Goal: Transaction & Acquisition: Purchase product/service

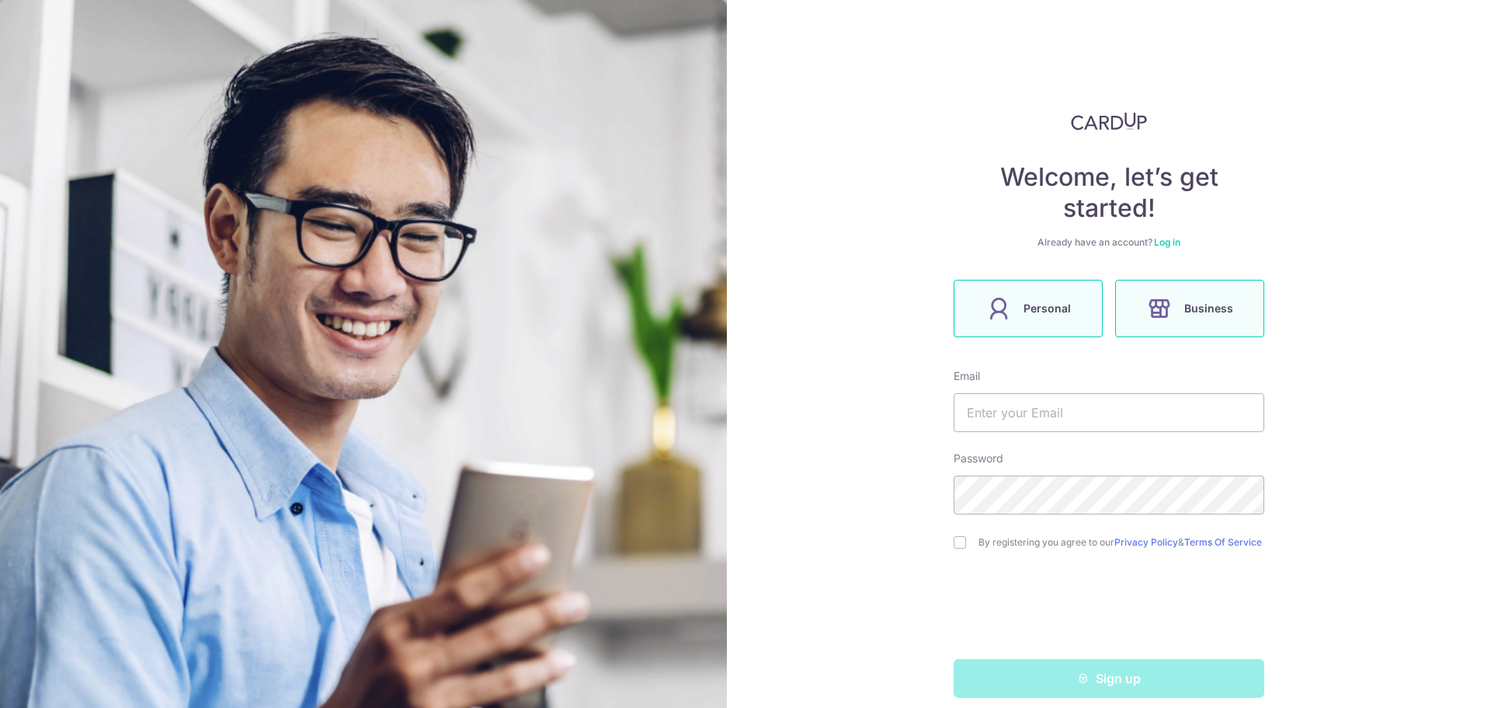
click at [1069, 298] on label "Personal" at bounding box center [1028, 308] width 149 height 57
click at [1042, 425] on input "text" at bounding box center [1109, 412] width 311 height 39
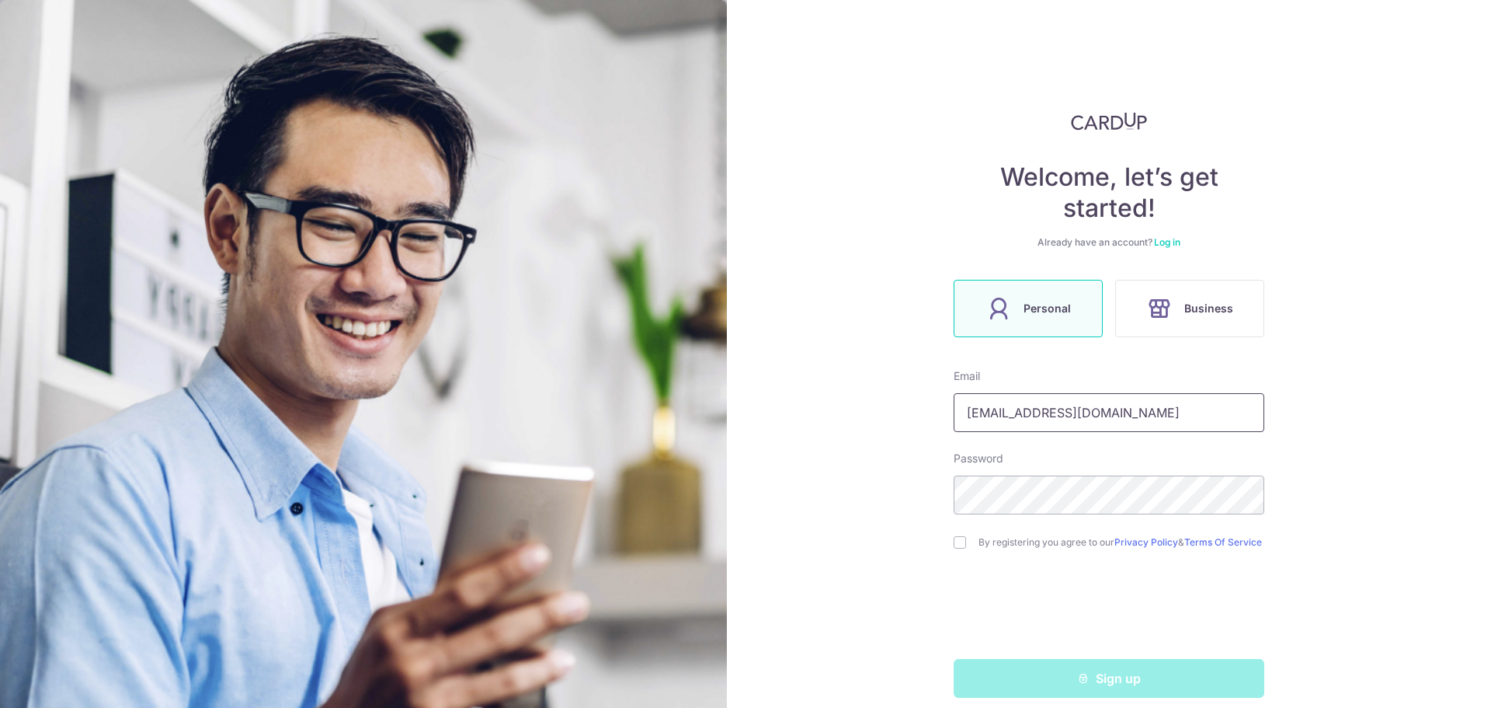
type input "[EMAIL_ADDRESS][DOMAIN_NAME]"
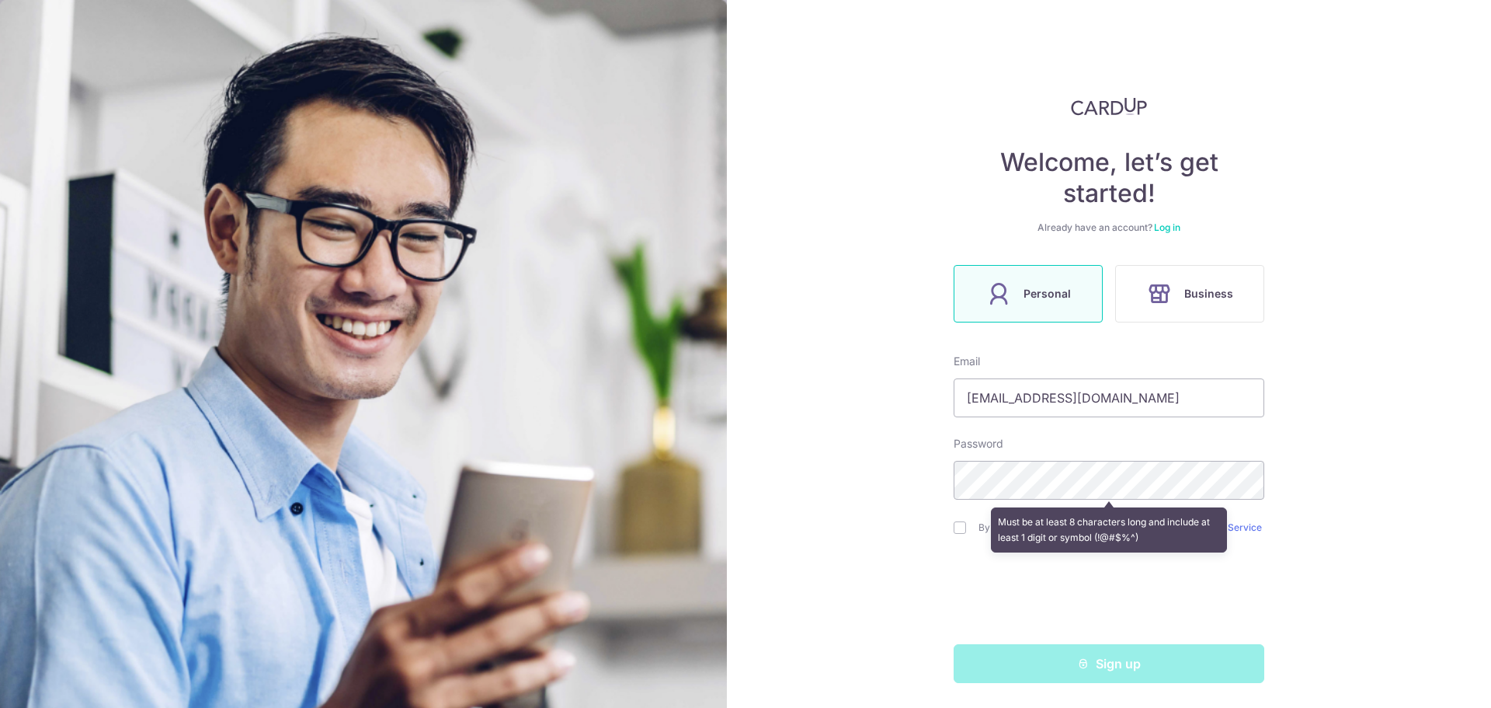
click at [1351, 381] on div "Welcome, let’s get started! Already have an account? Log in Personal Business E…" at bounding box center [1109, 354] width 764 height 708
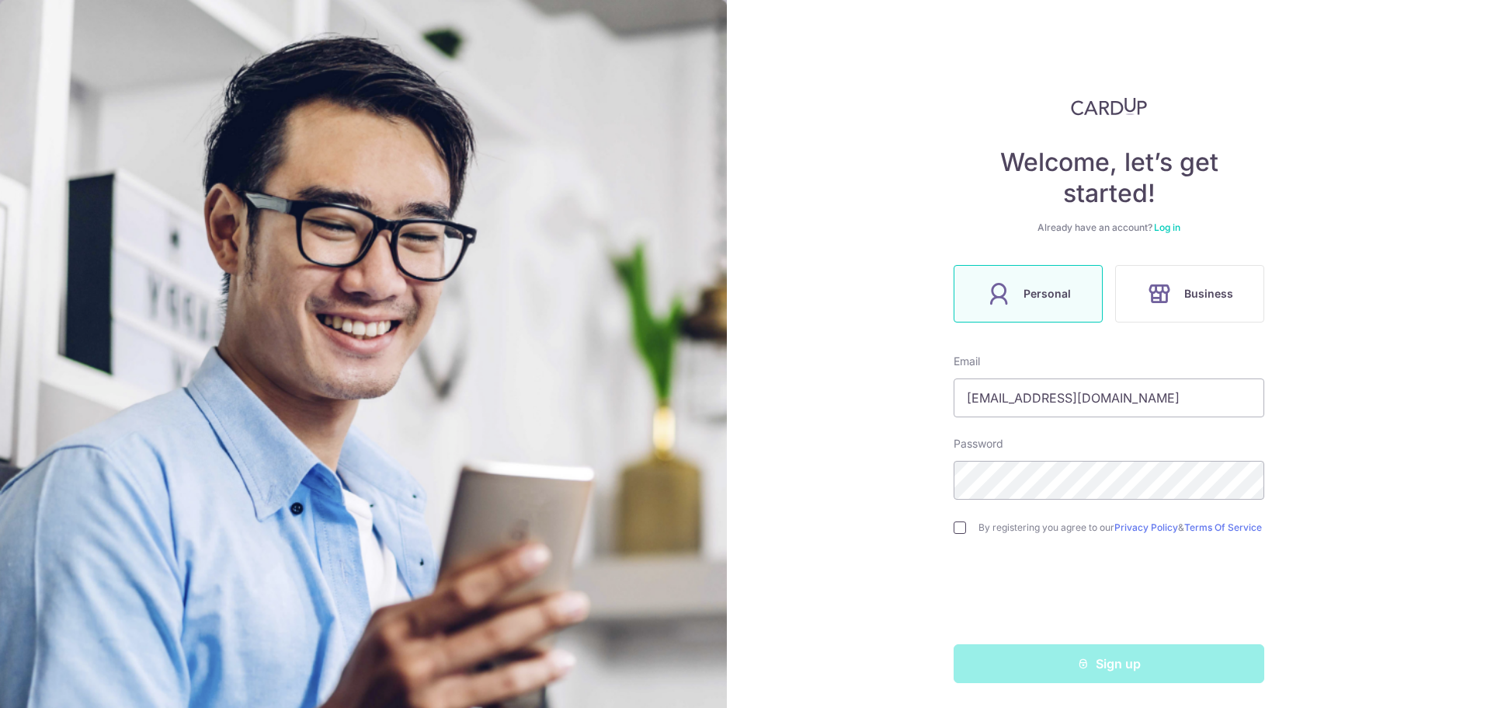
click at [959, 524] on input "checkbox" at bounding box center [960, 527] width 12 height 12
checkbox input "true"
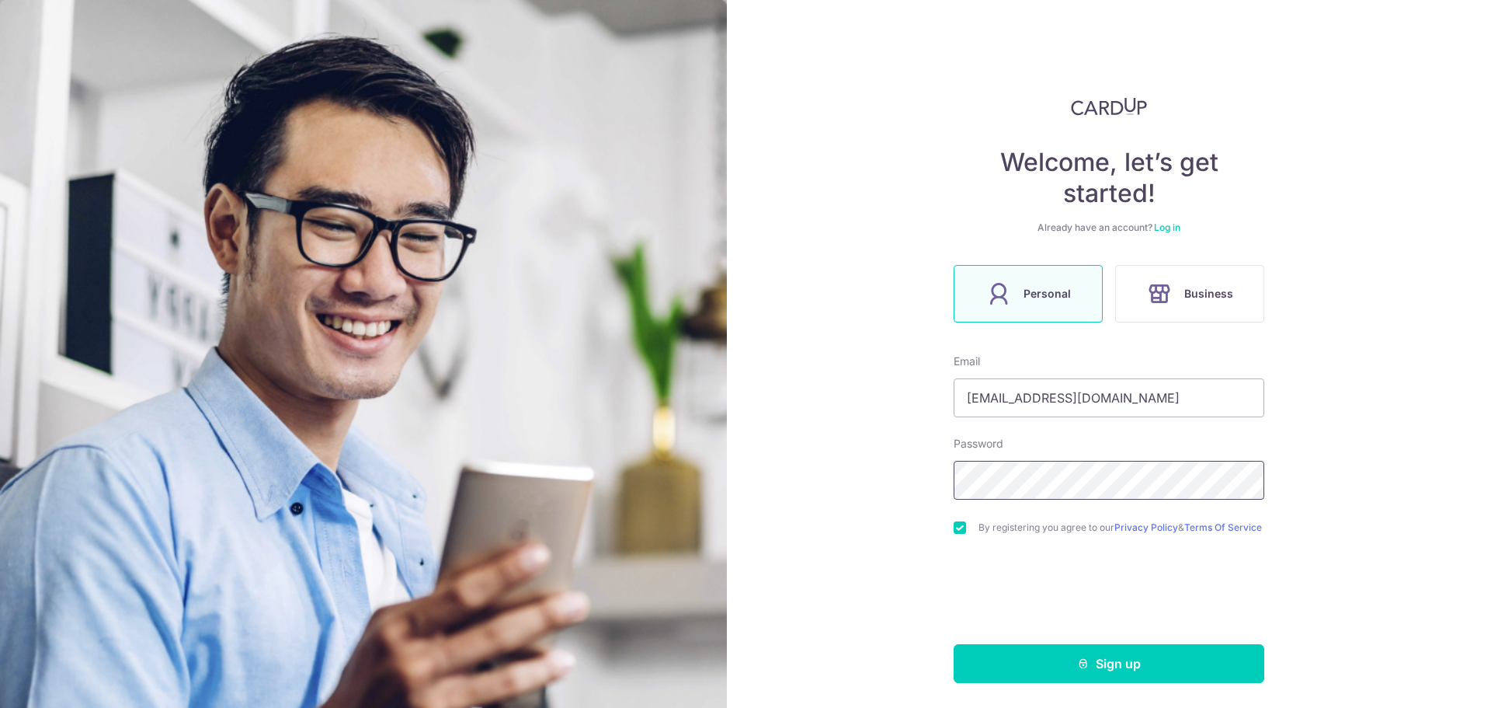
click at [857, 463] on div "Welcome, let’s get started! Already have an account? Log in Personal Business E…" at bounding box center [1109, 354] width 764 height 708
click at [1122, 657] on button "Sign up" at bounding box center [1109, 663] width 311 height 39
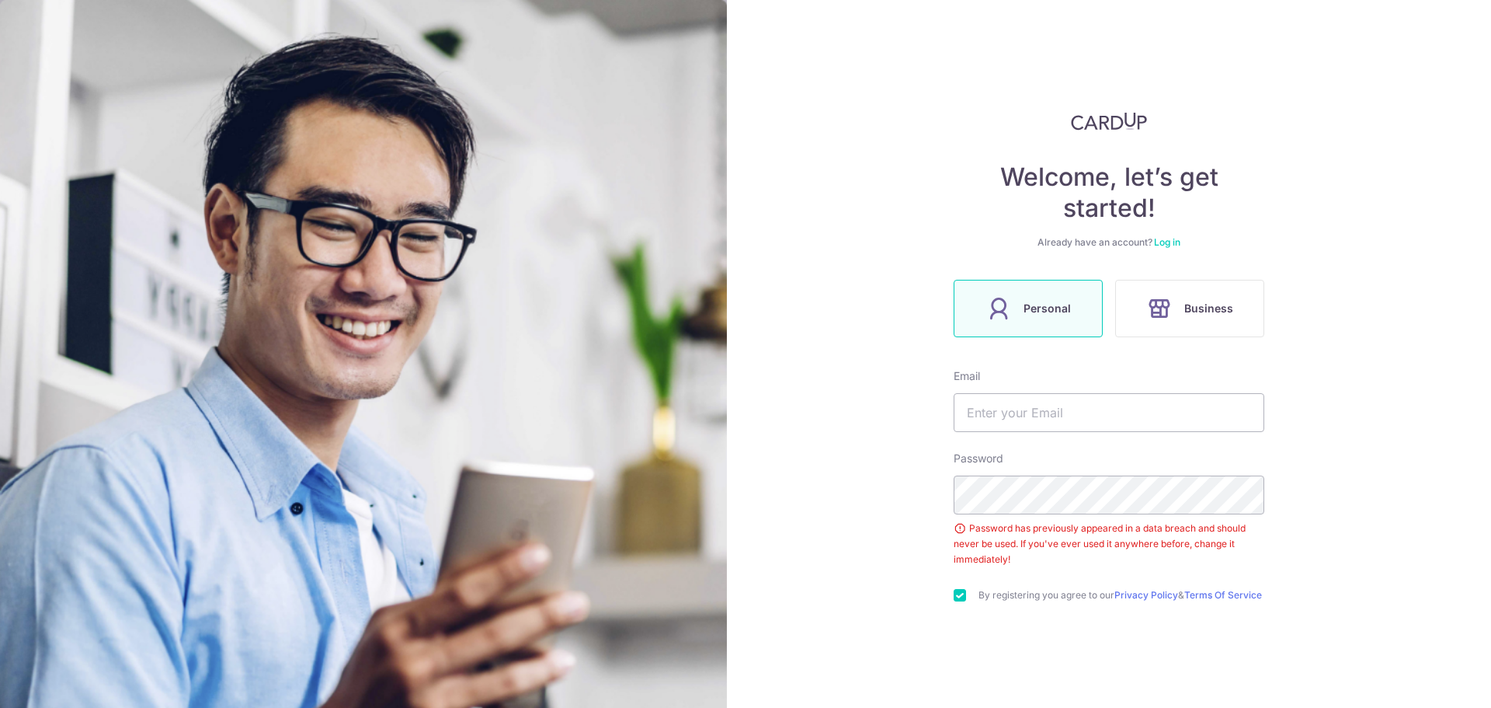
scroll to position [13, 0]
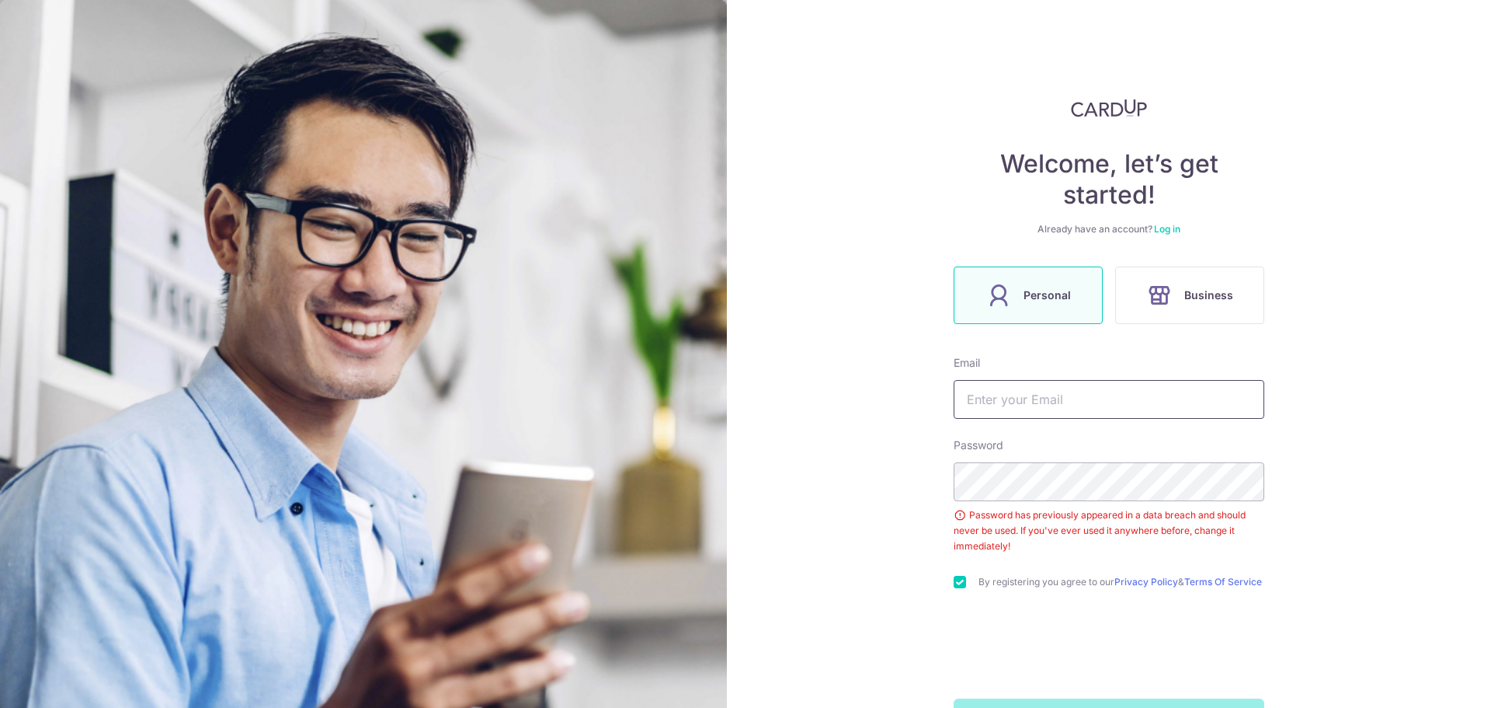
click at [1094, 411] on input "text" at bounding box center [1109, 399] width 311 height 39
type input "[EMAIL_ADDRESS][DOMAIN_NAME]"
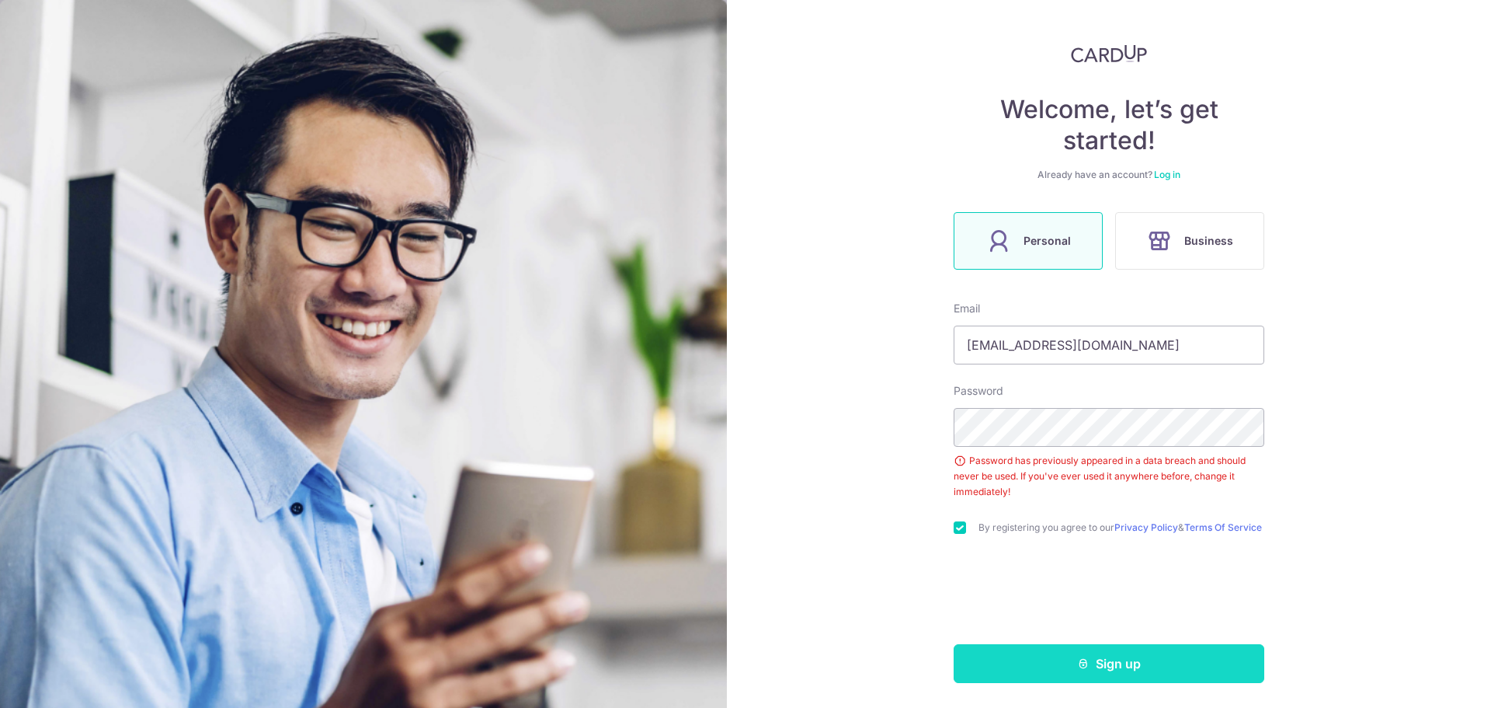
click at [1176, 670] on button "Sign up" at bounding box center [1109, 663] width 311 height 39
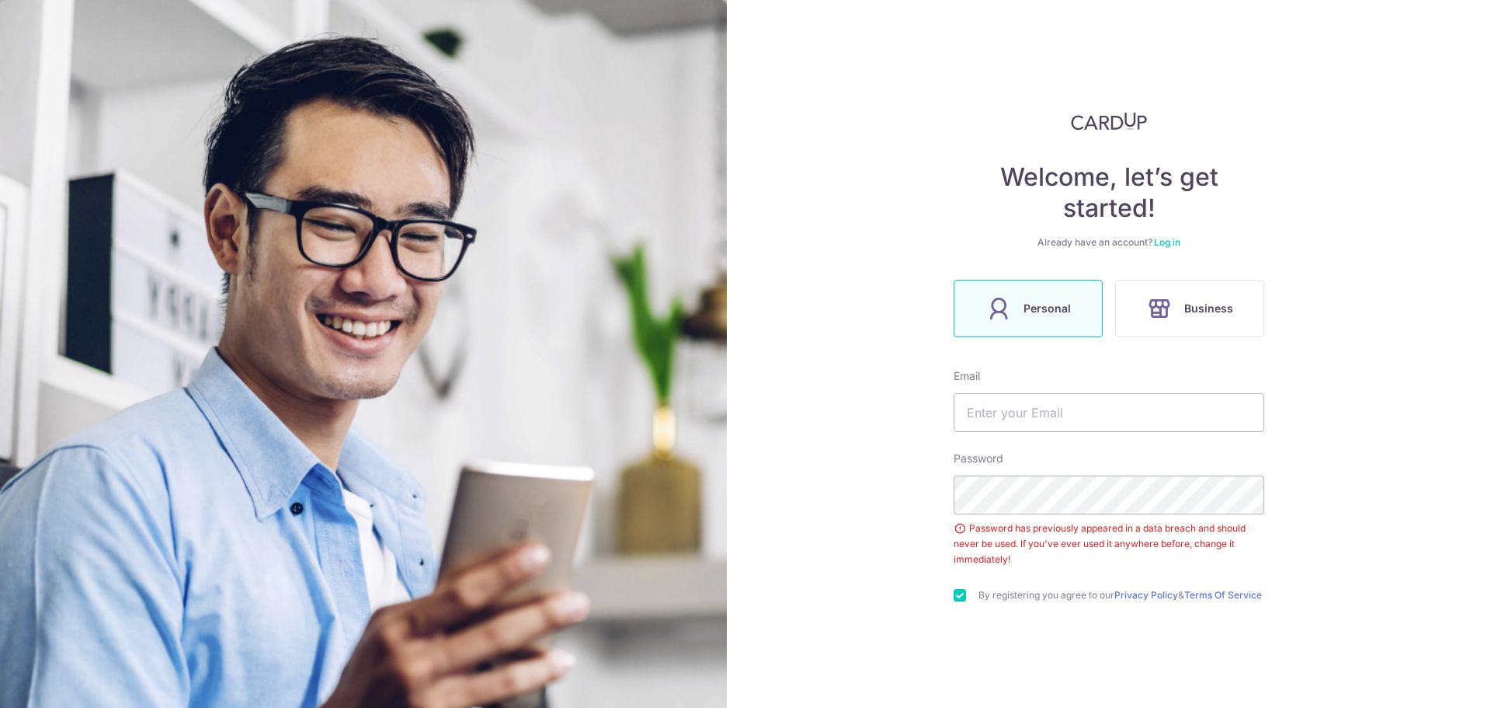
scroll to position [74, 0]
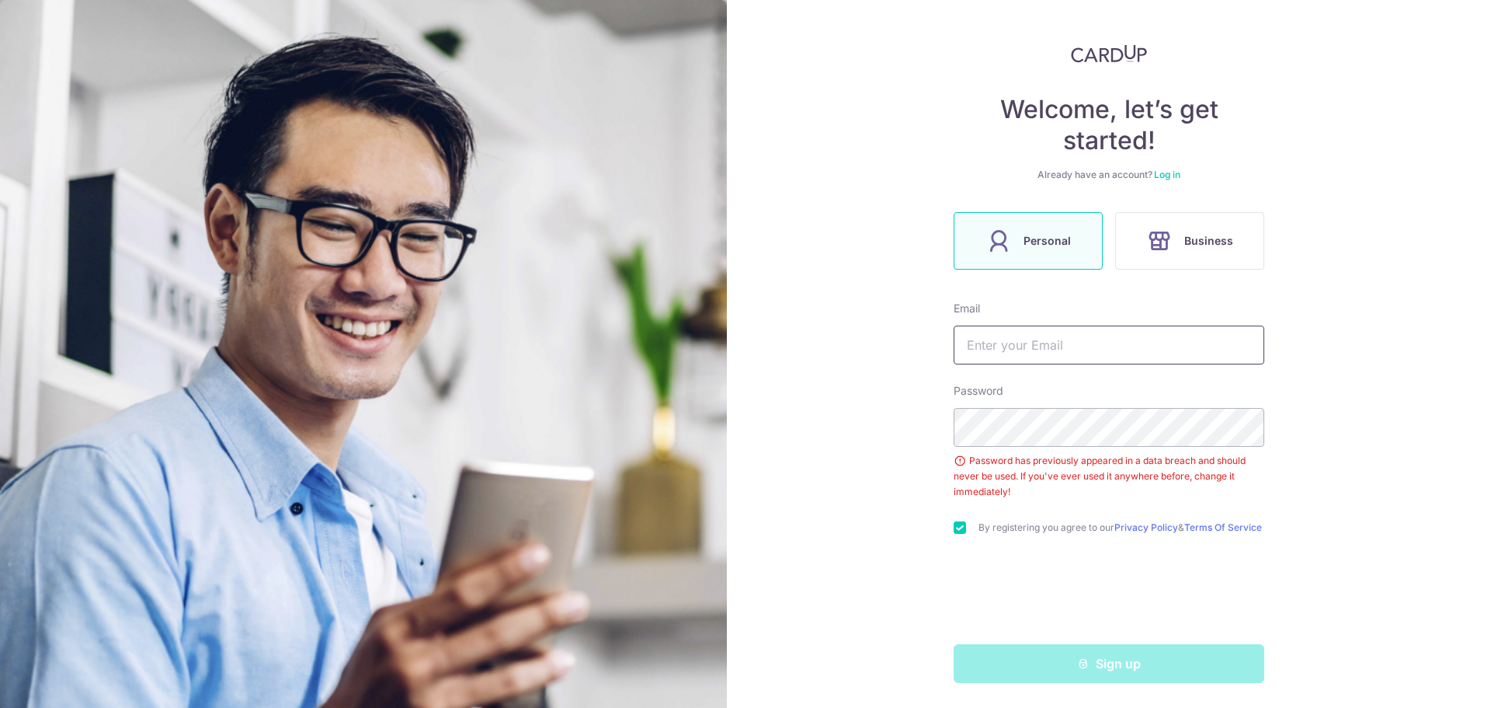
click at [1068, 351] on input "text" at bounding box center [1109, 344] width 311 height 39
click at [1068, 350] on input "text" at bounding box center [1109, 344] width 311 height 39
type input "[EMAIL_ADDRESS][DOMAIN_NAME]"
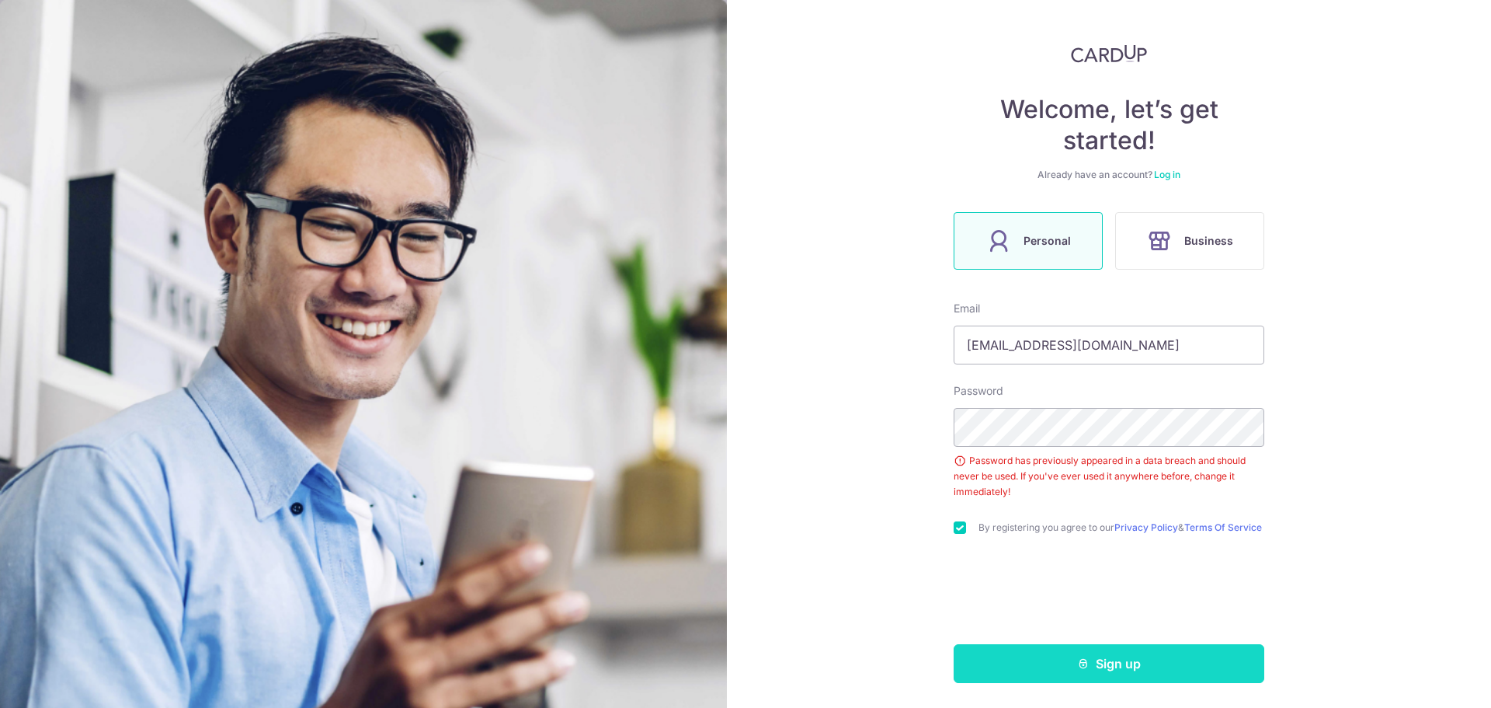
click at [1055, 671] on button "Sign up" at bounding box center [1109, 663] width 311 height 39
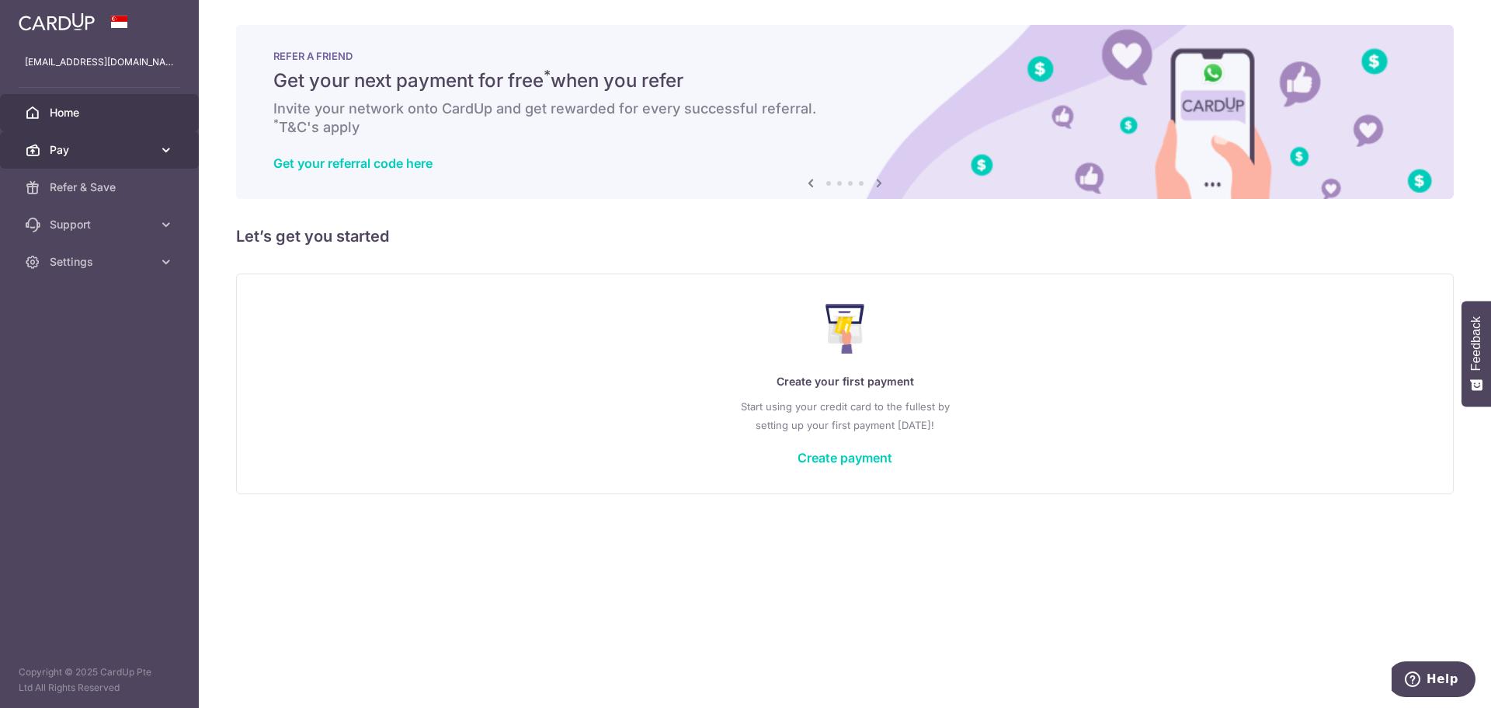
click at [117, 151] on span "Pay" at bounding box center [101, 150] width 103 height 16
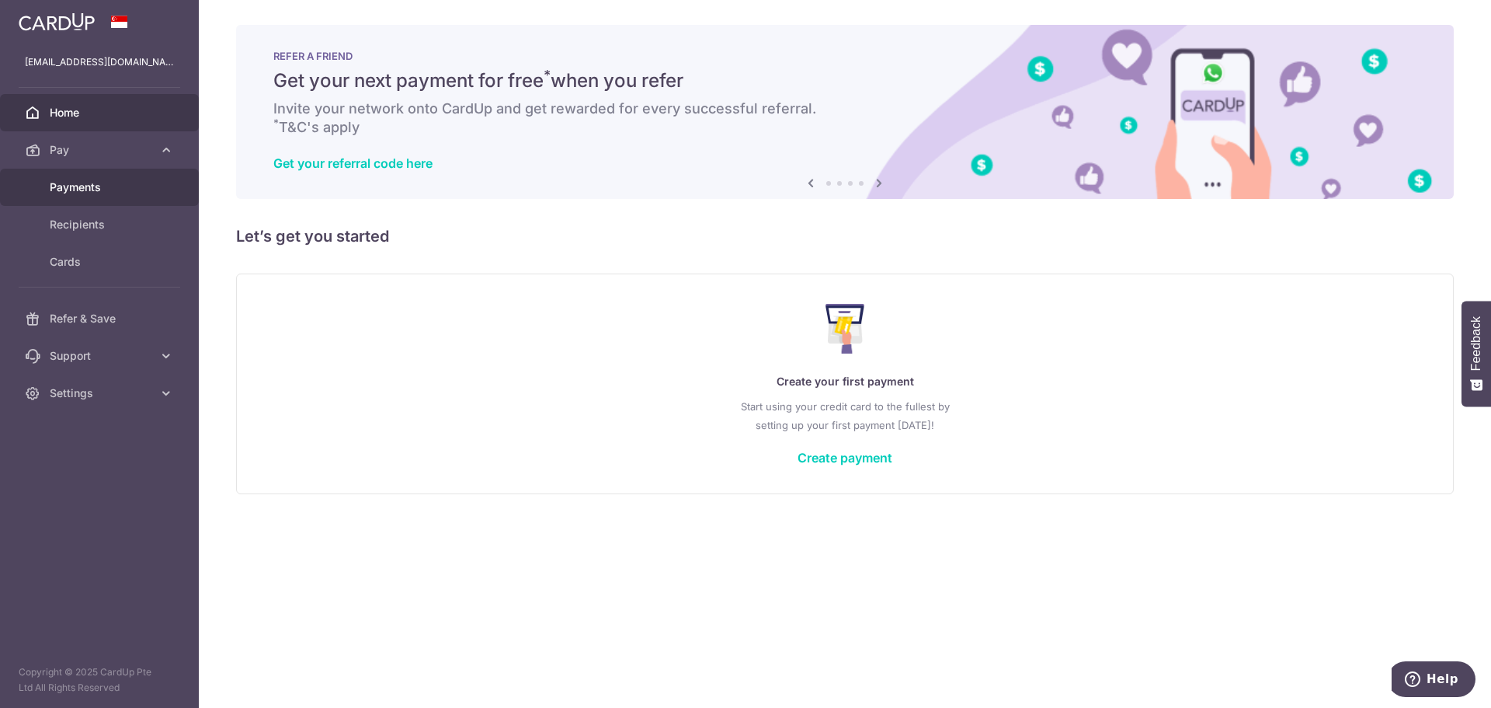
click at [135, 189] on span "Payments" at bounding box center [101, 187] width 103 height 16
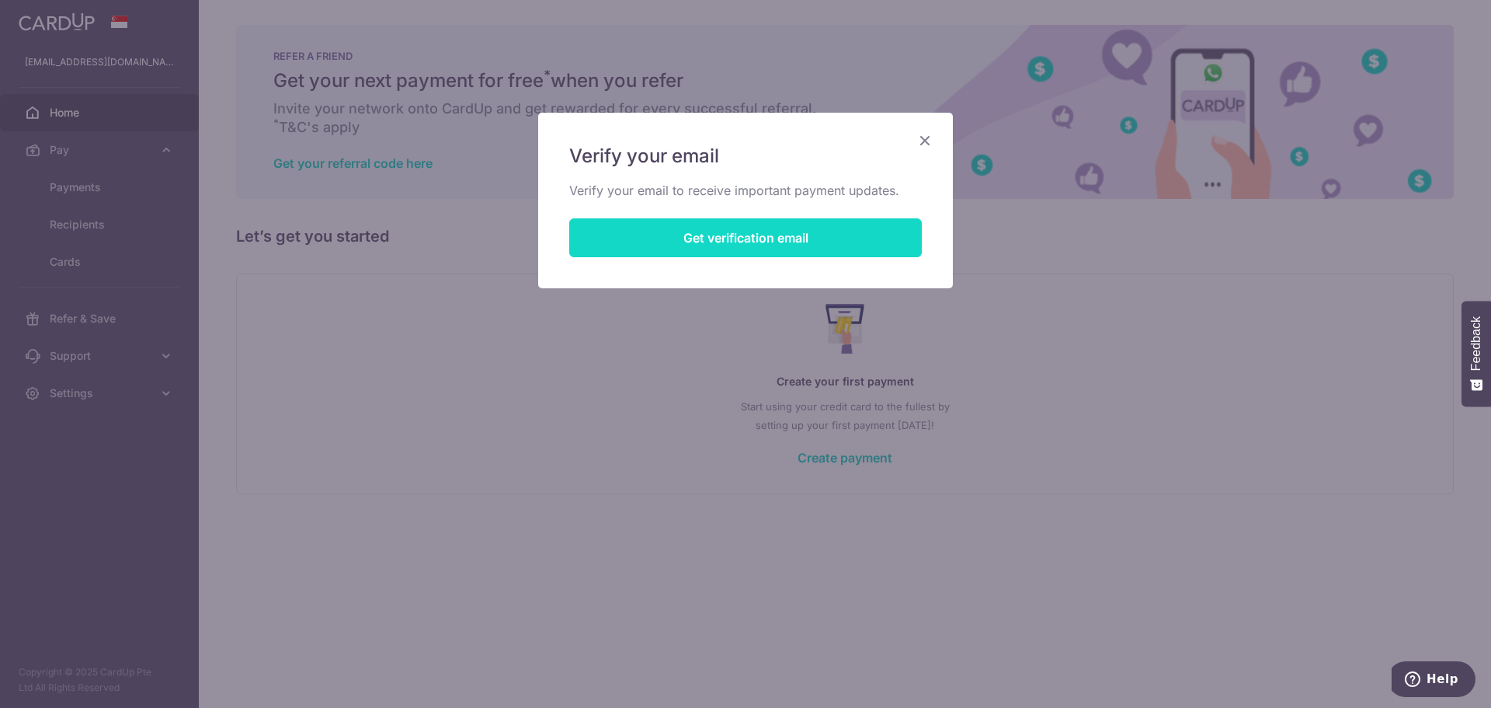
click at [734, 245] on button "Get verification email" at bounding box center [745, 237] width 353 height 39
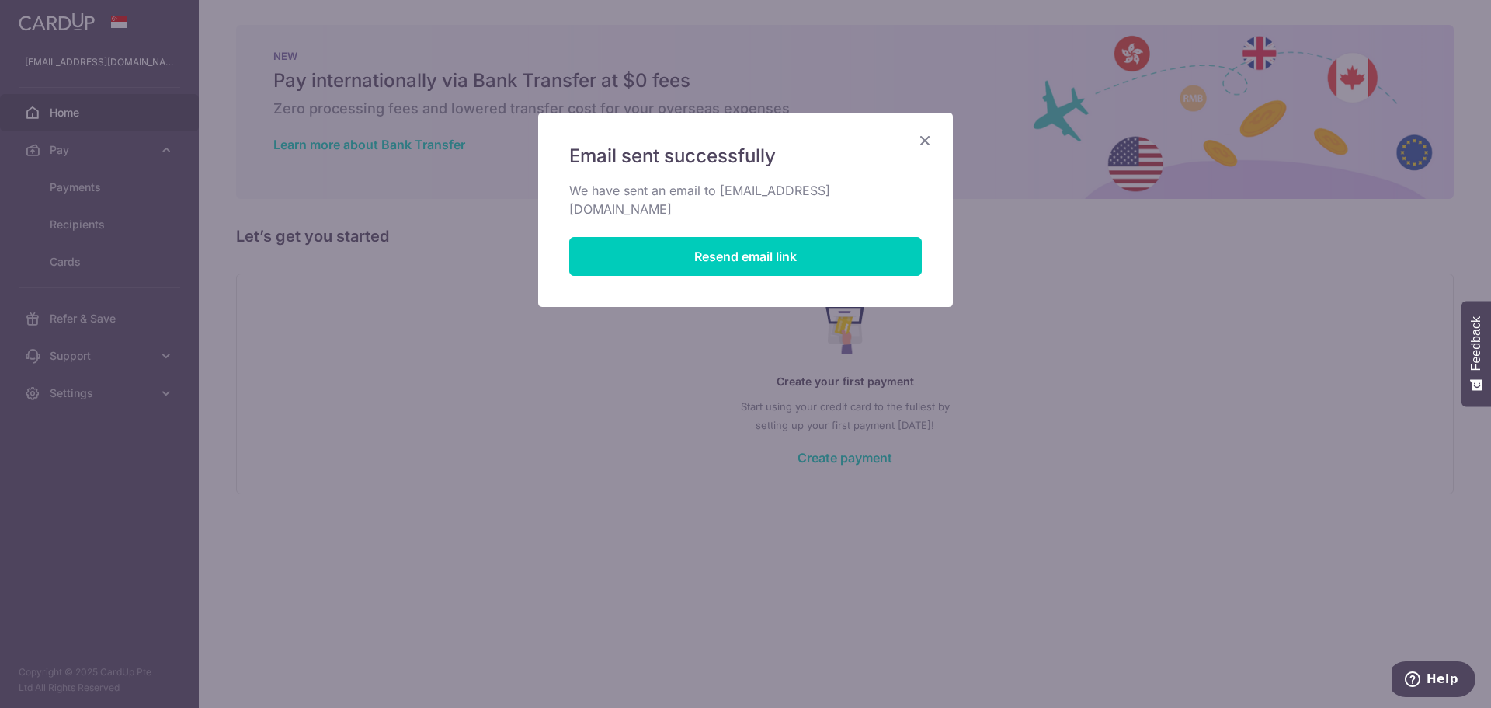
click at [921, 141] on icon "Close" at bounding box center [925, 139] width 19 height 19
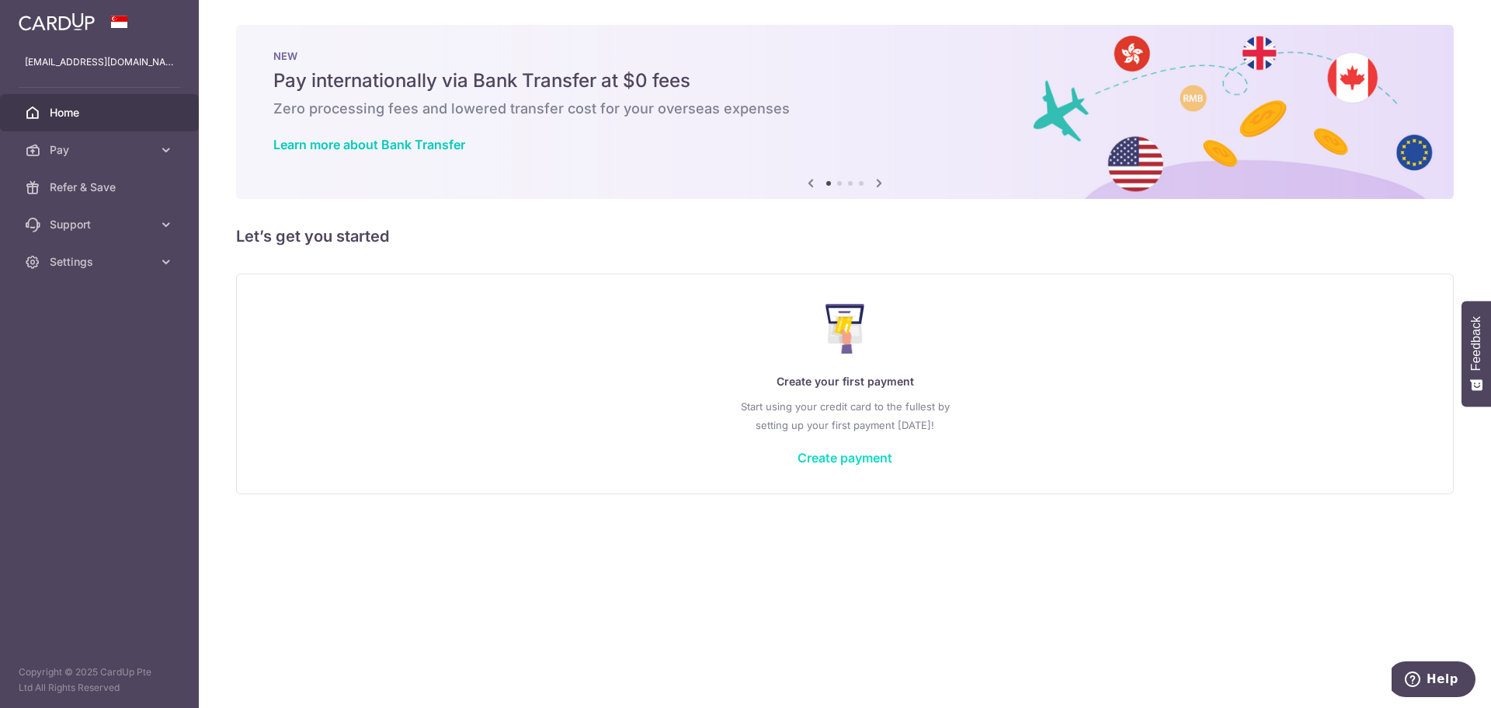
click at [865, 458] on link "Create payment" at bounding box center [845, 458] width 95 height 16
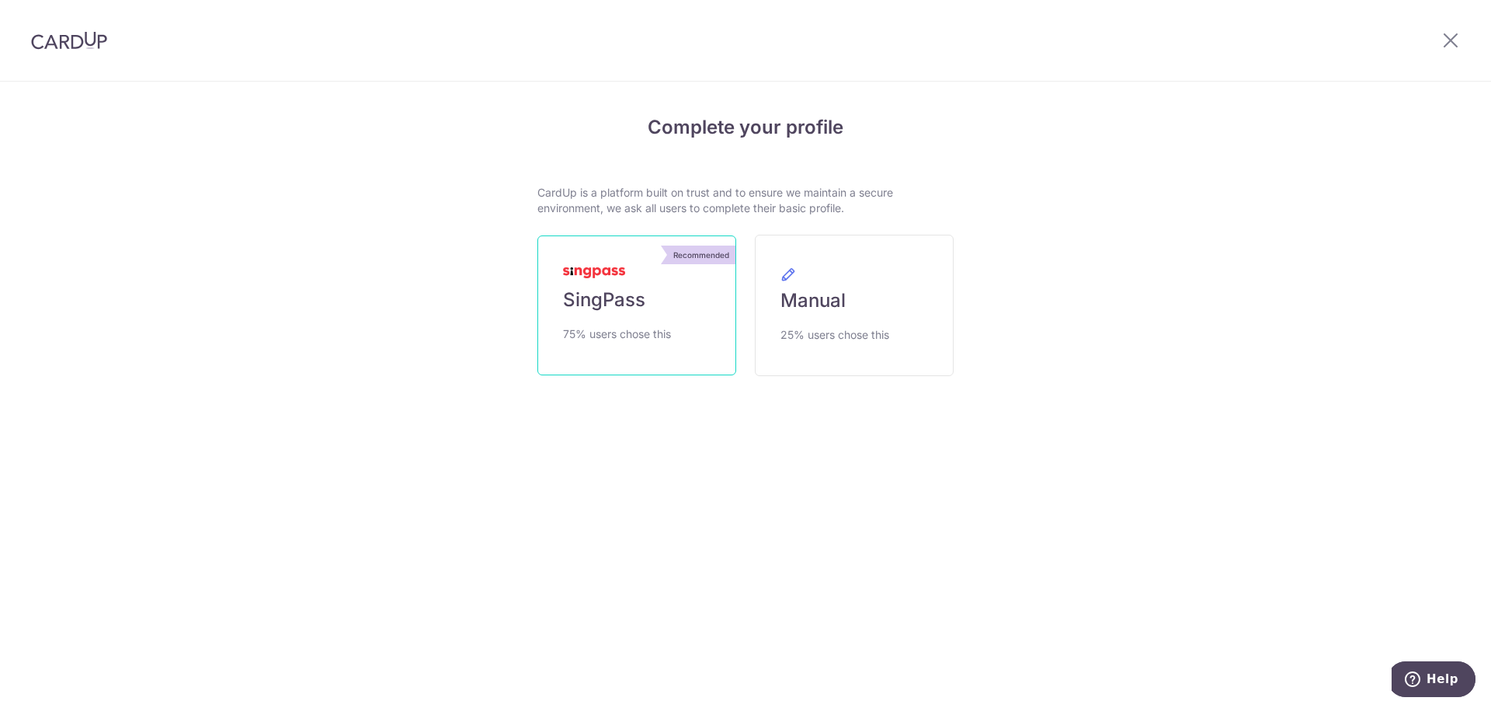
click at [623, 308] on span "SingPass" at bounding box center [604, 299] width 82 height 25
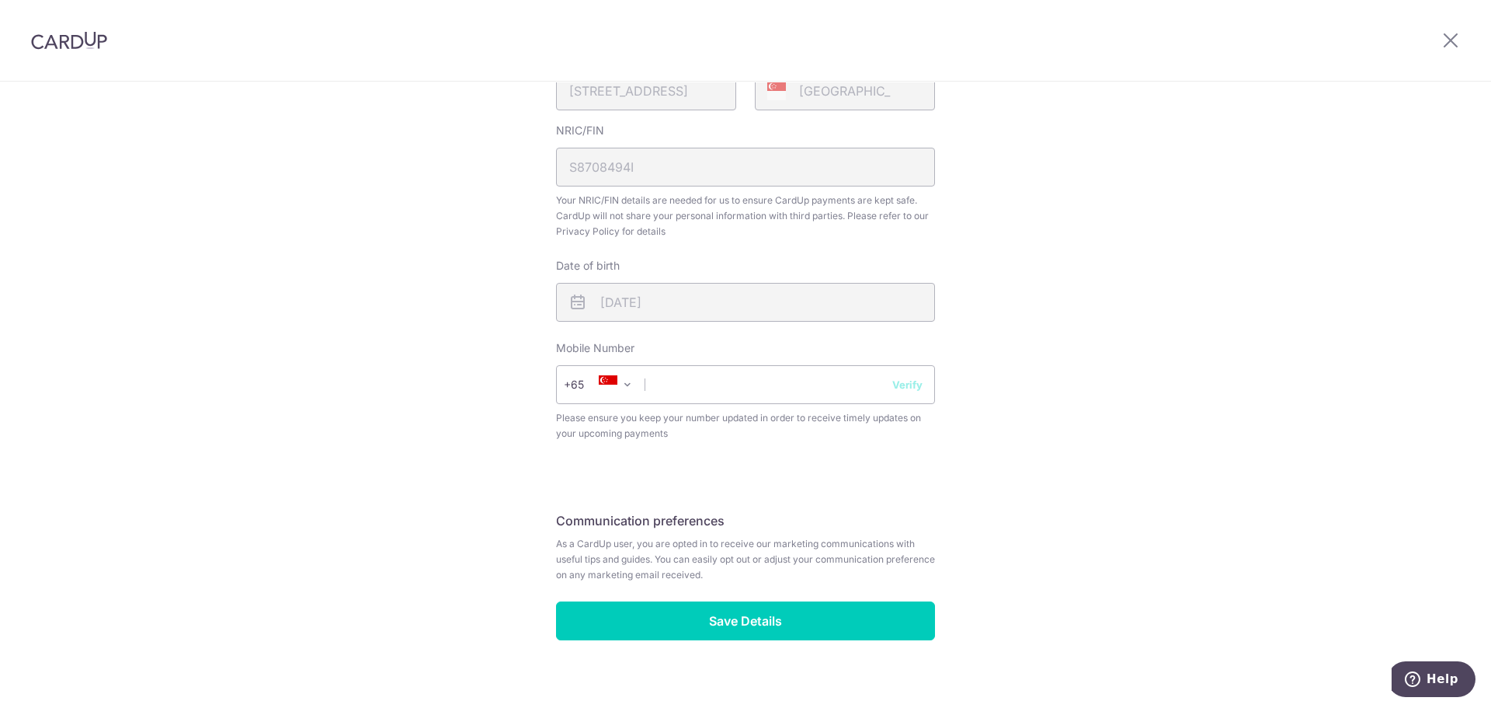
scroll to position [506, 0]
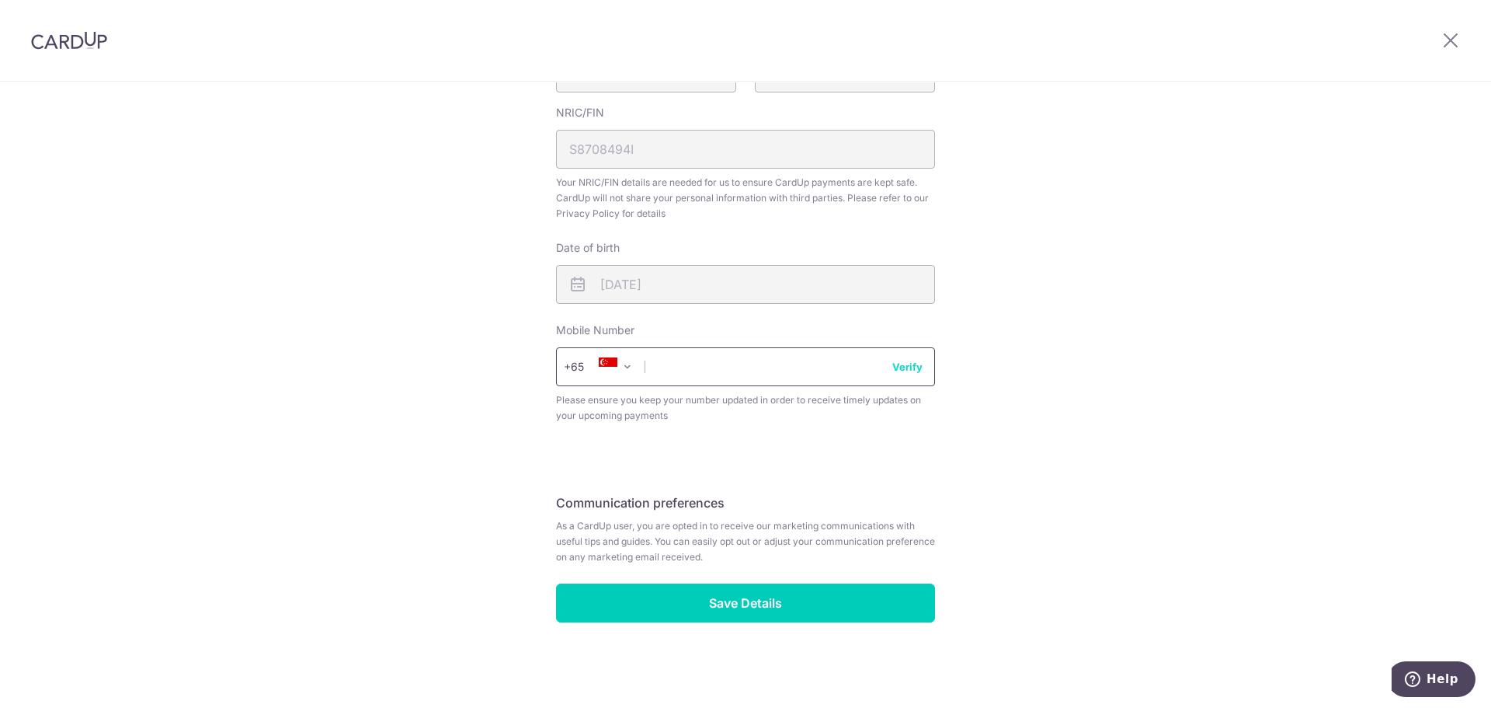
click at [768, 364] on input "text" at bounding box center [745, 366] width 379 height 39
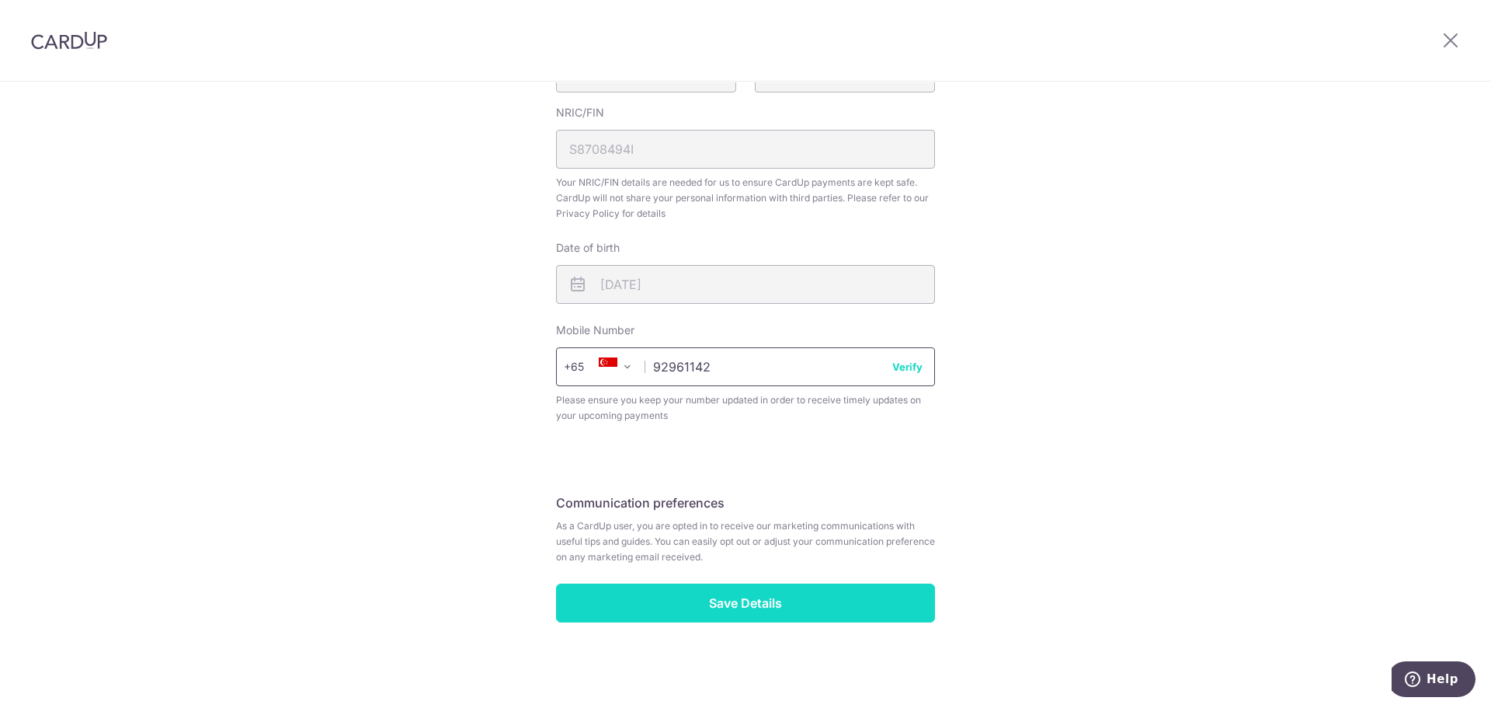
type input "92961142"
click at [820, 603] on input "Save Details" at bounding box center [745, 602] width 379 height 39
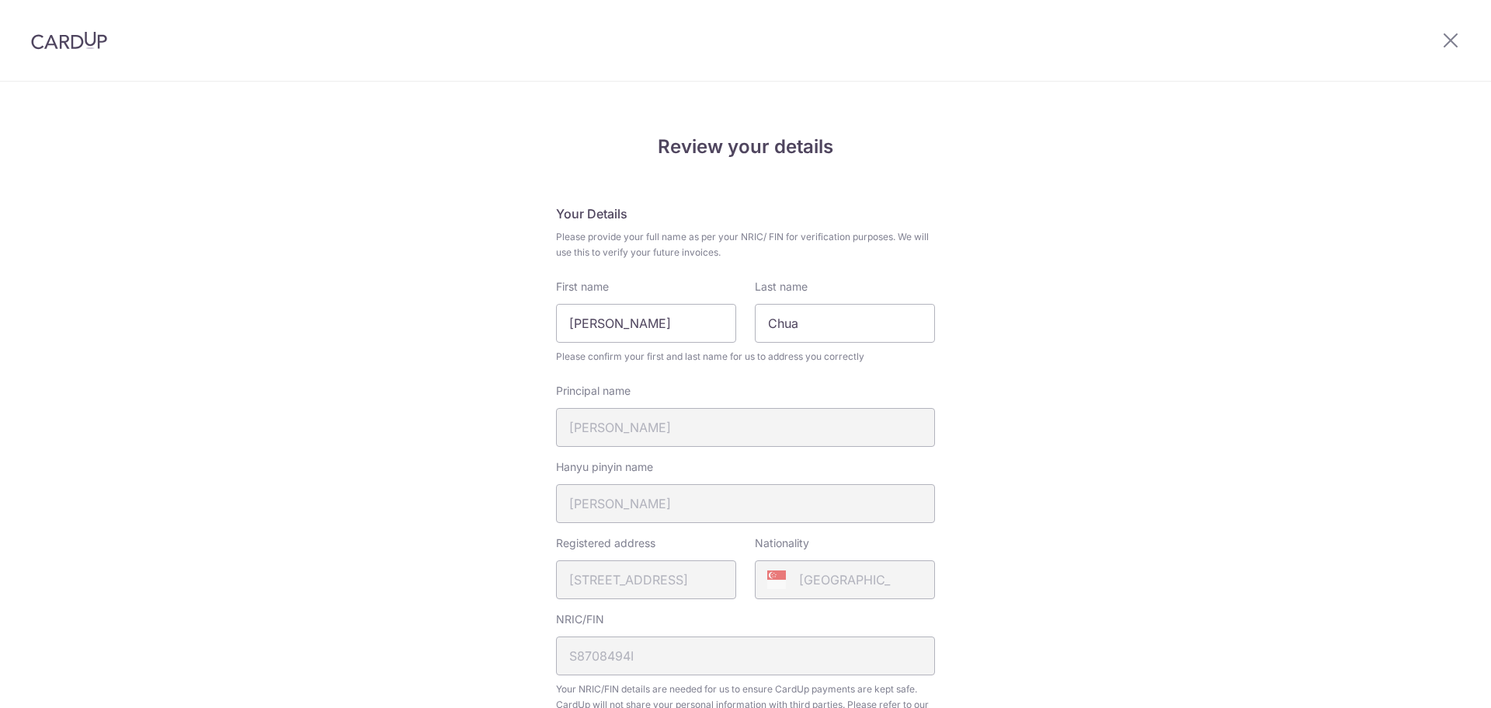
scroll to position [528, 0]
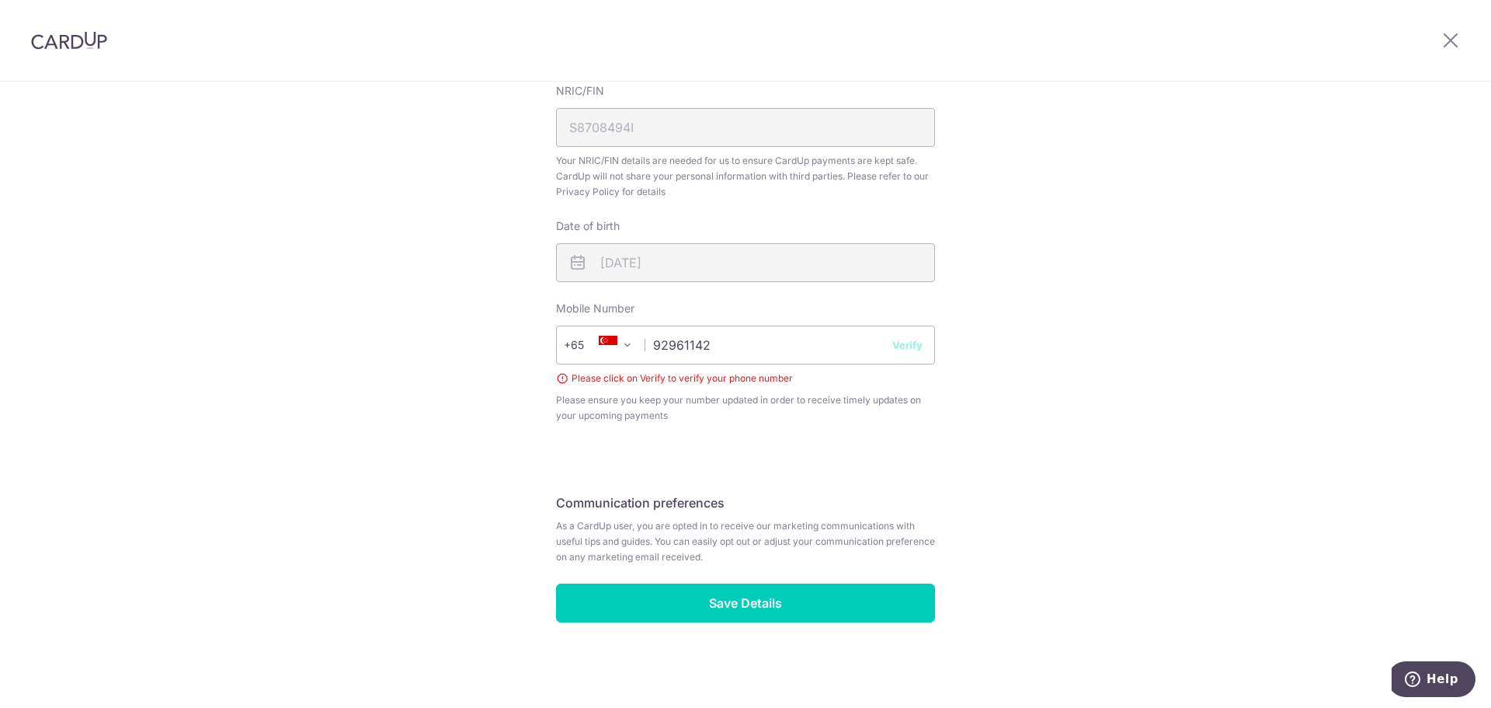
click at [901, 346] on button "Verify" at bounding box center [907, 345] width 30 height 16
click at [824, 348] on input "92961142" at bounding box center [745, 344] width 379 height 39
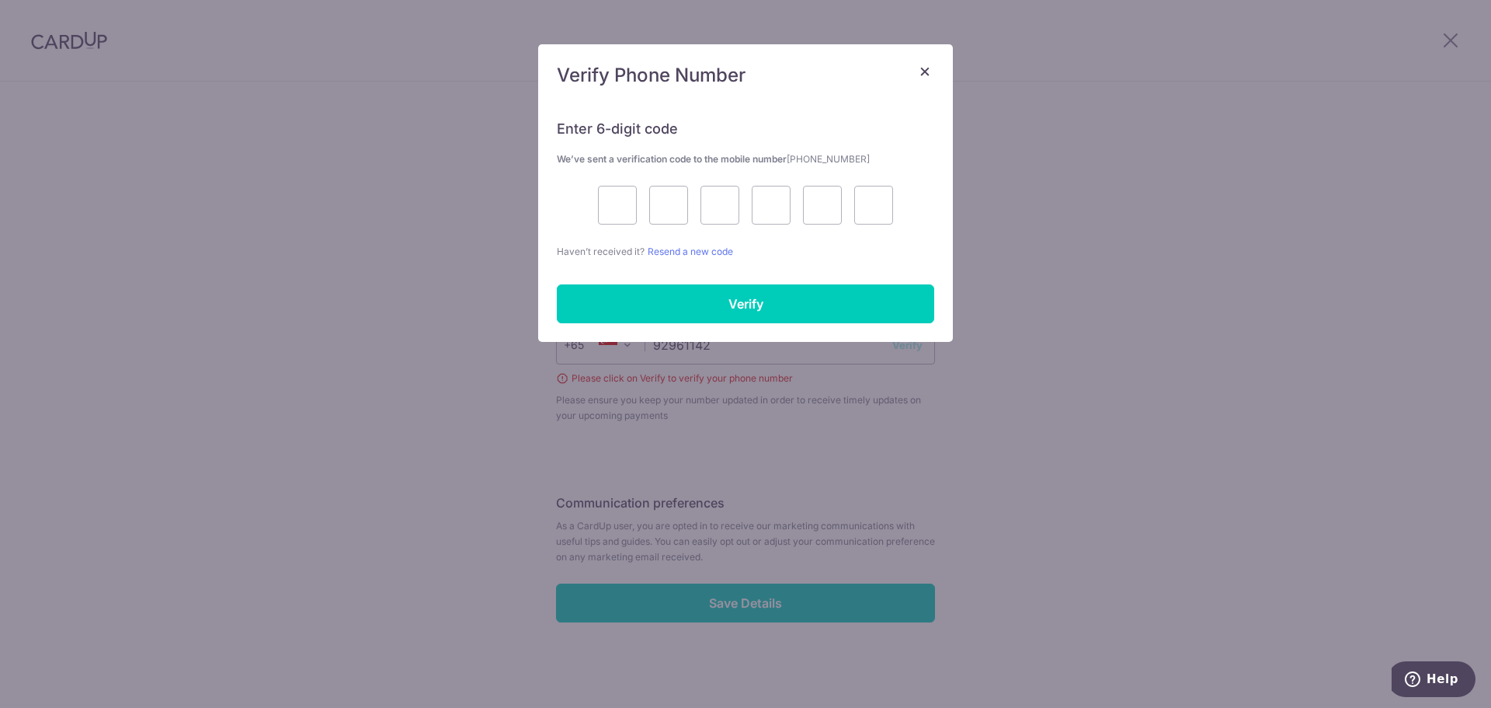
click at [896, 348] on div "+376 +971 +93 +1268 +1264 +355 +374 +244 +0 +54 +1684 +43 +61 +297 +358 +994 +3…" at bounding box center [745, 344] width 379 height 39
click at [621, 214] on input "text" at bounding box center [617, 205] width 39 height 39
type input "4"
type input "0"
type input "1"
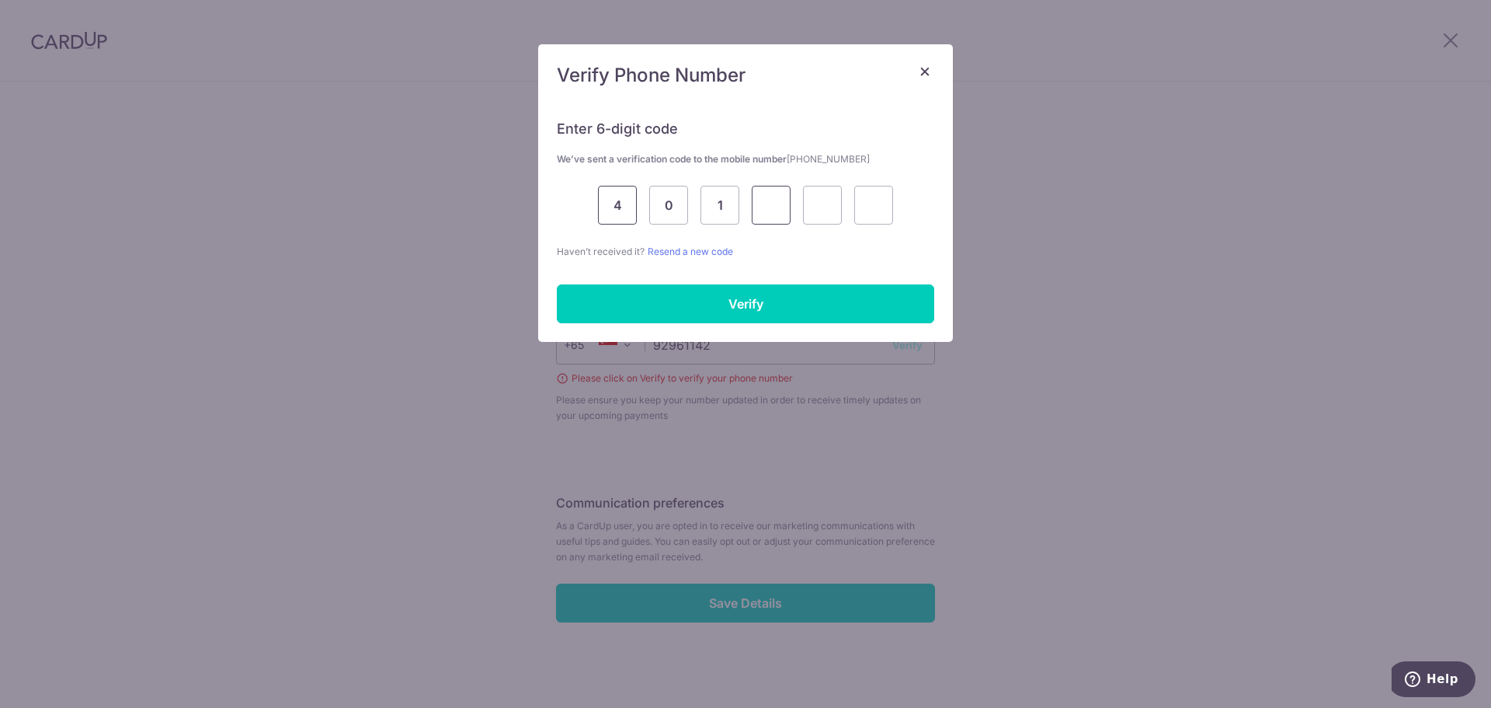
type input "9"
type input "5"
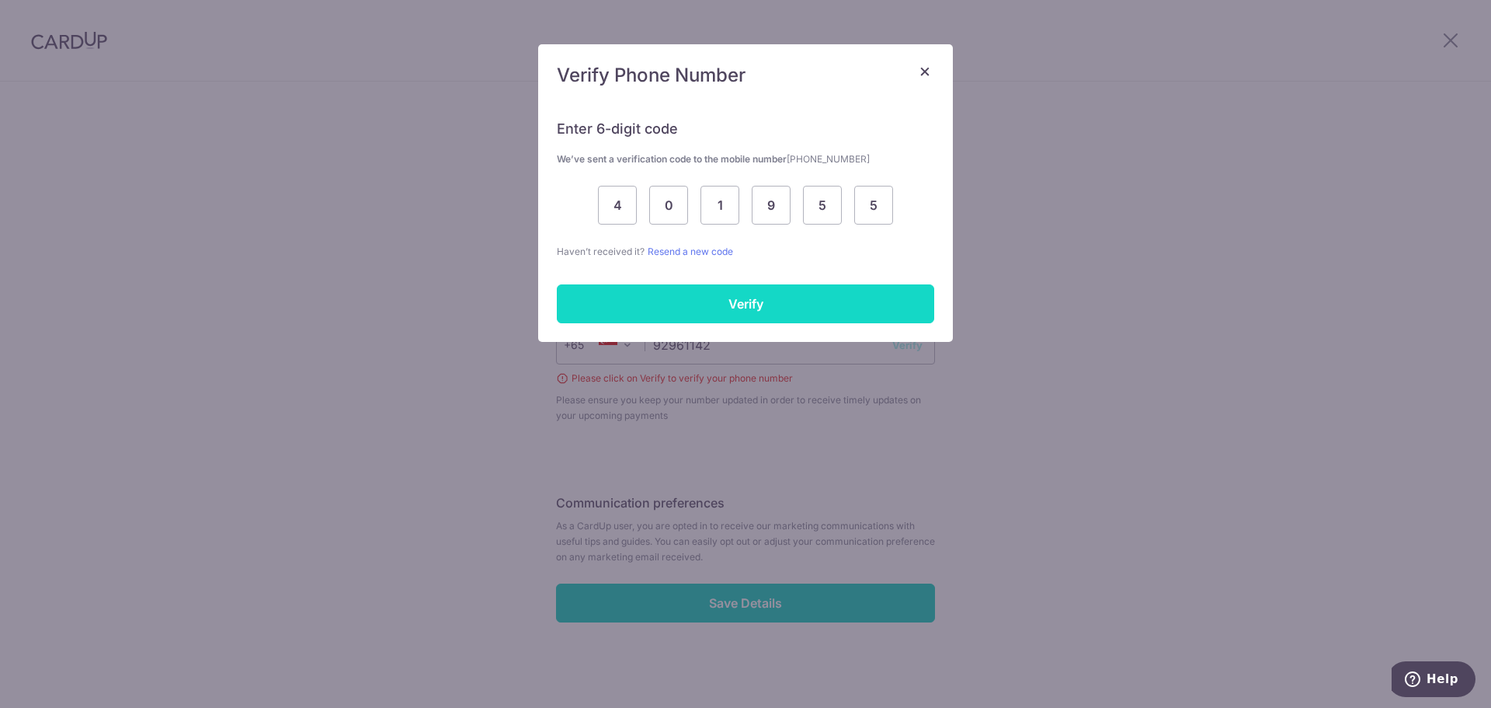
click at [806, 304] on input "Verify" at bounding box center [745, 303] width 377 height 39
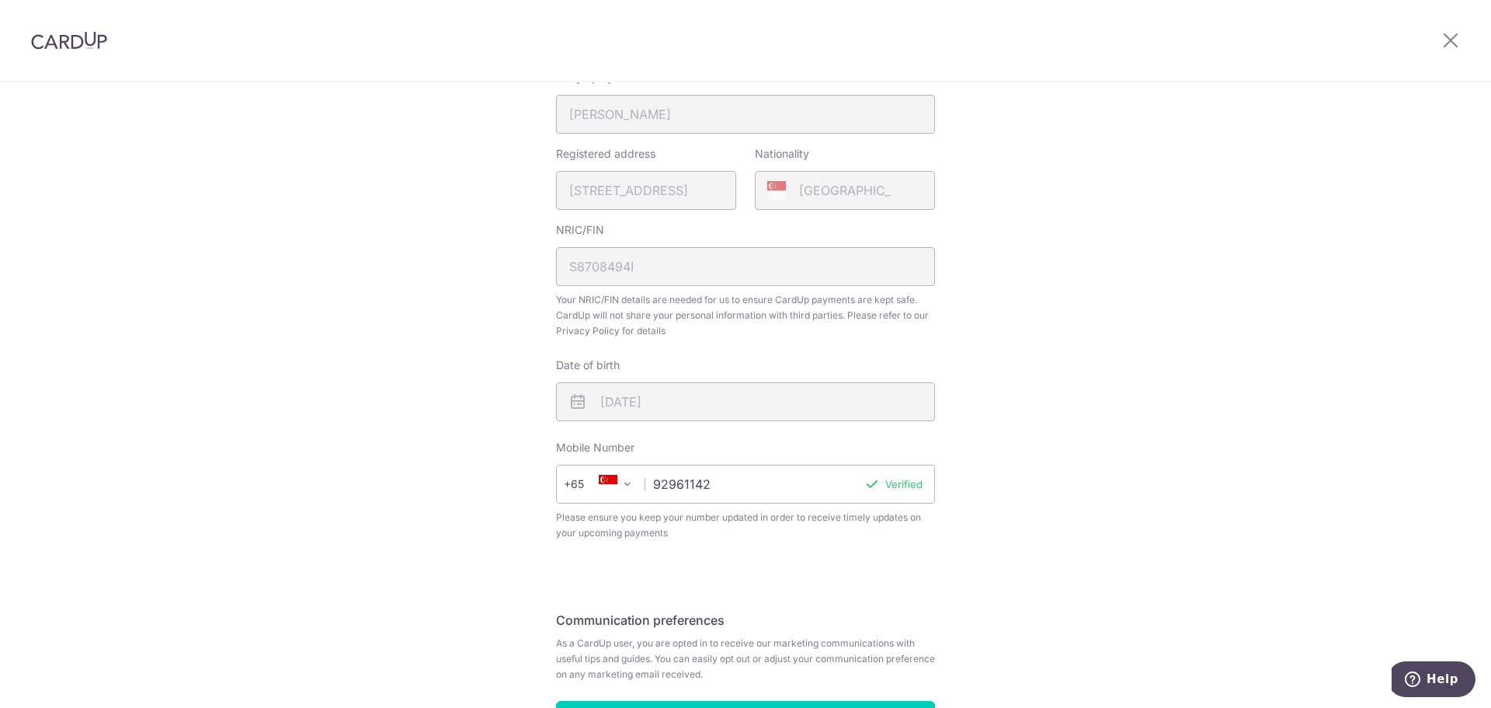
scroll to position [506, 0]
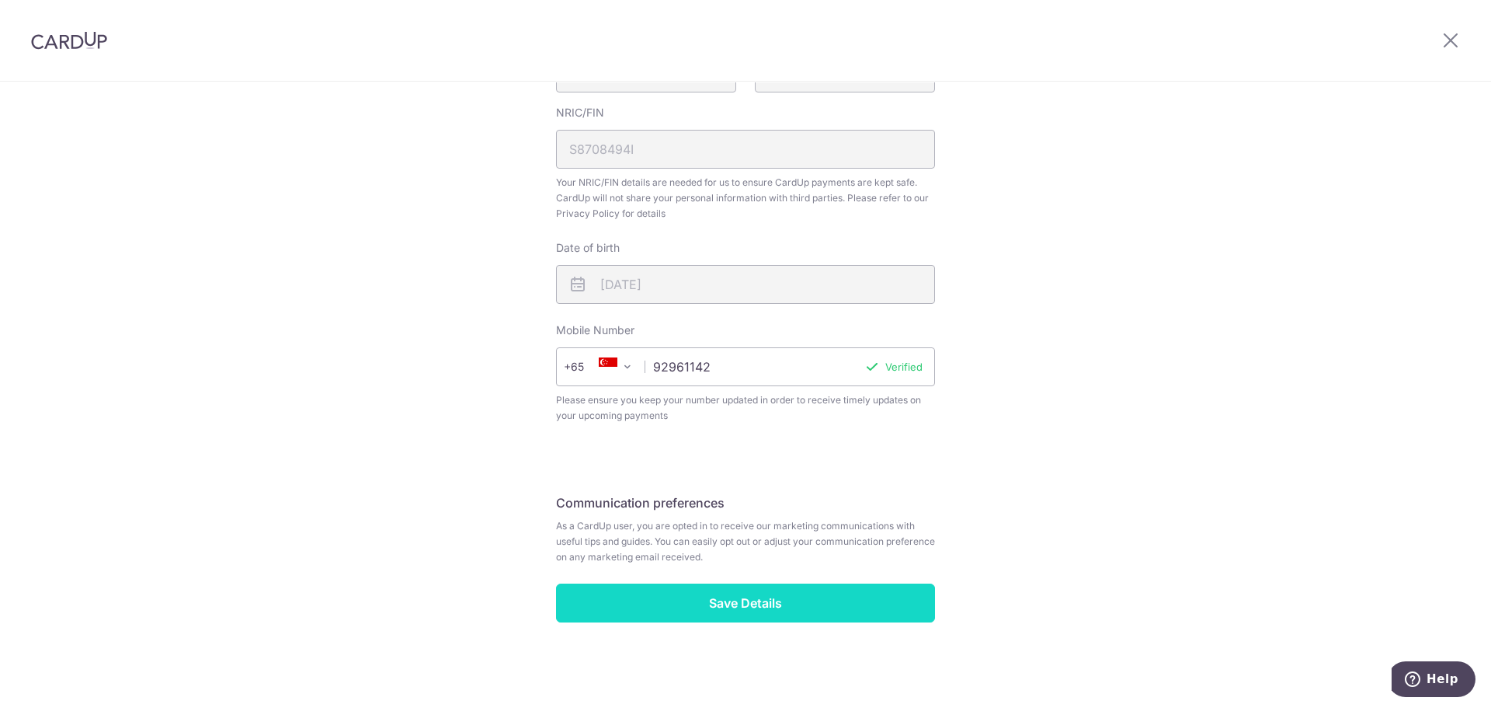
click at [852, 601] on input "Save Details" at bounding box center [745, 602] width 379 height 39
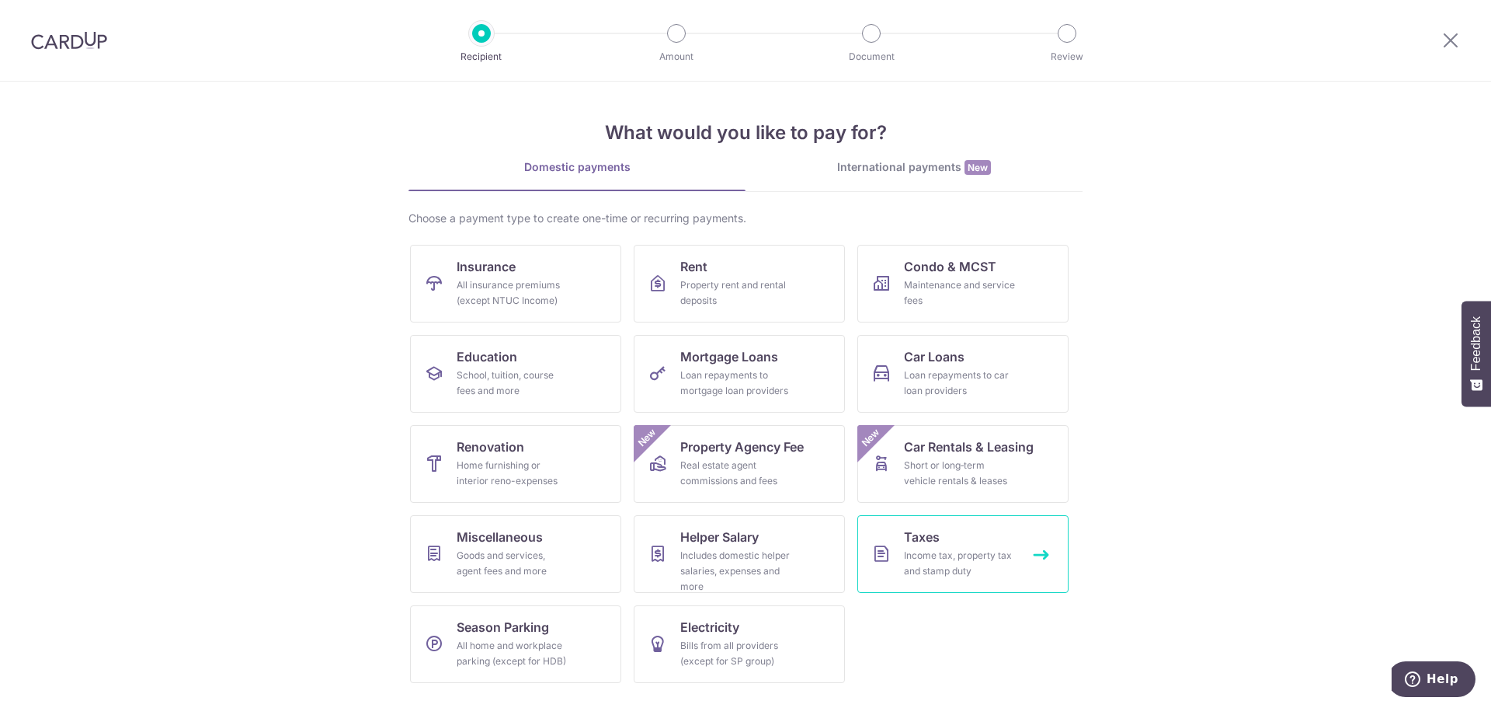
click at [972, 559] on div "Income tax, property tax and stamp duty" at bounding box center [960, 563] width 112 height 31
